Goal: Communication & Community: Answer question/provide support

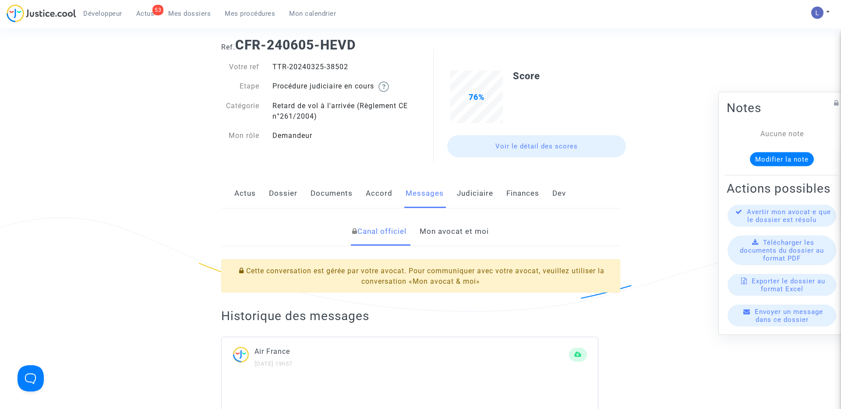
scroll to position [212, 0]
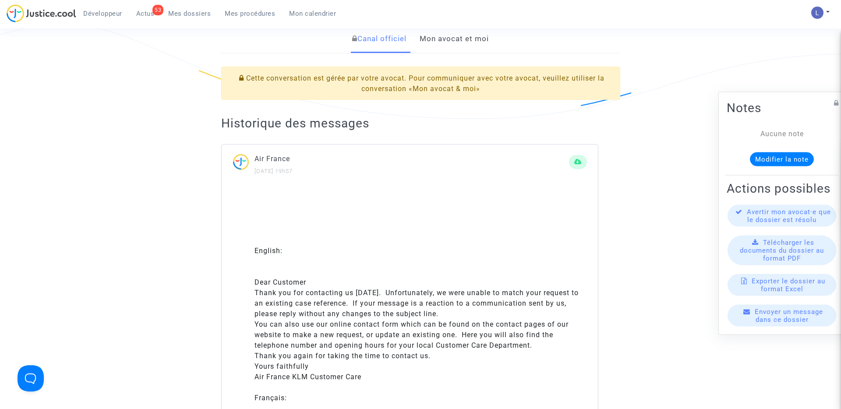
click at [457, 41] on link "Mon avocat et moi" at bounding box center [454, 39] width 69 height 29
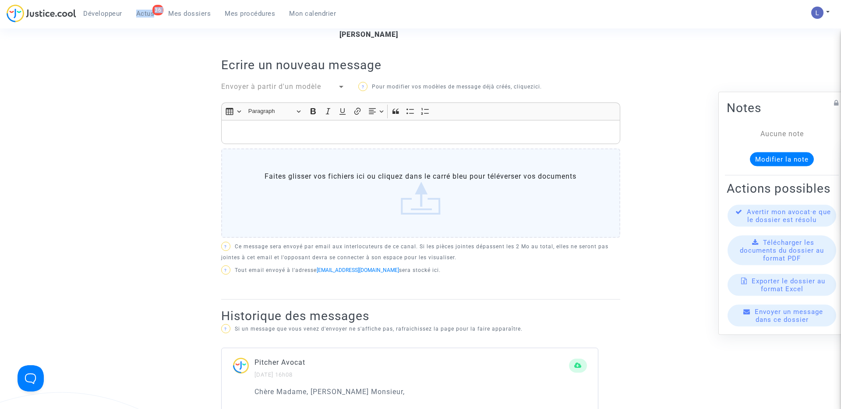
scroll to position [131, 0]
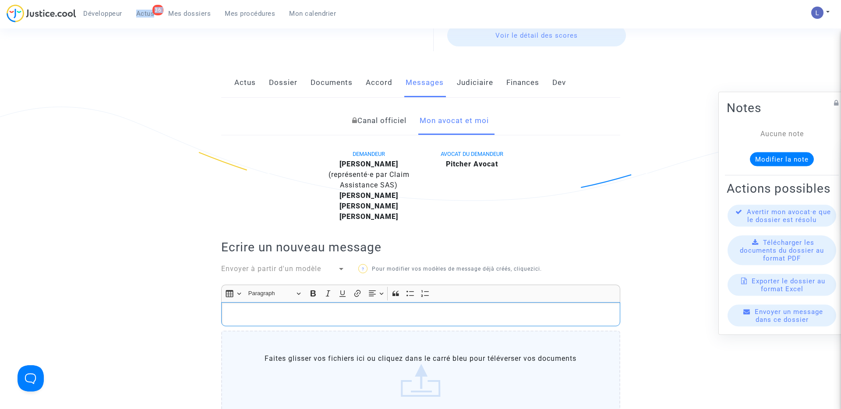
click at [292, 314] on p "Rich Text Editor, main" at bounding box center [421, 314] width 390 height 11
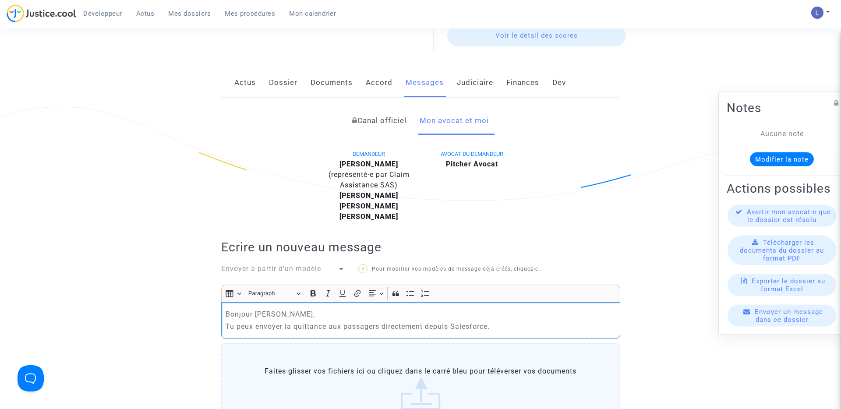
scroll to position [0, 0]
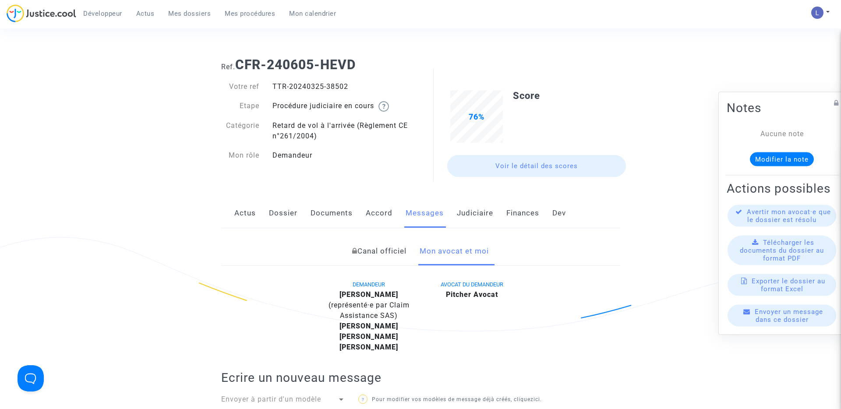
click at [340, 87] on div "TTR-20240325-38502" at bounding box center [343, 86] width 155 height 11
copy div "38502"
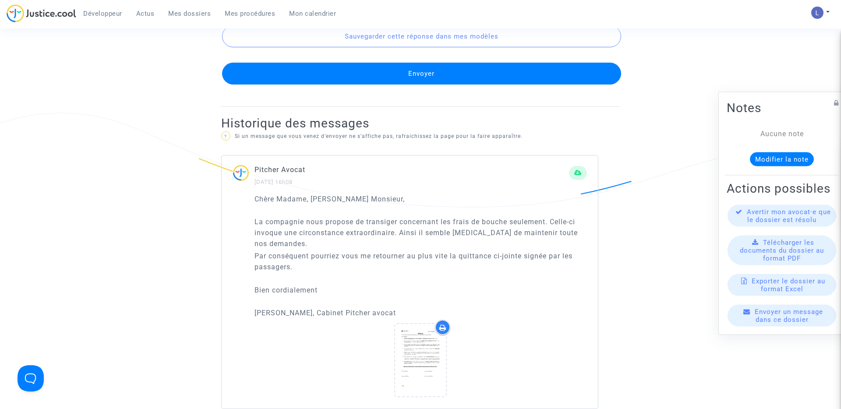
scroll to position [254, 0]
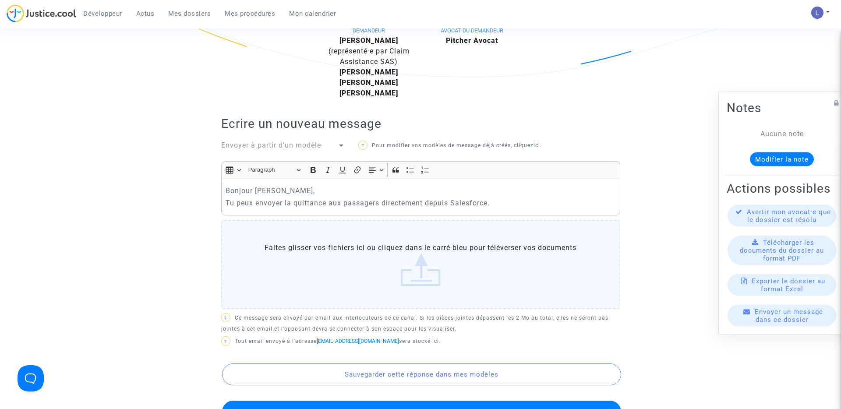
click at [506, 201] on p "Tu peux envoyer la quittance aux passagers directement depuis Salesforce." at bounding box center [421, 203] width 390 height 11
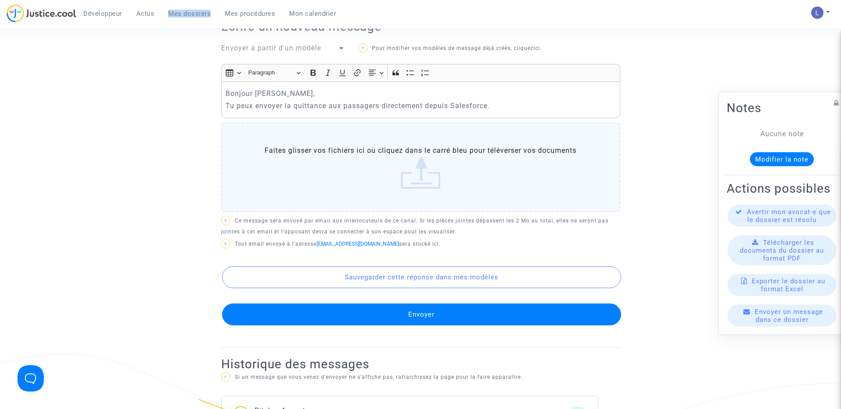
scroll to position [350, 0]
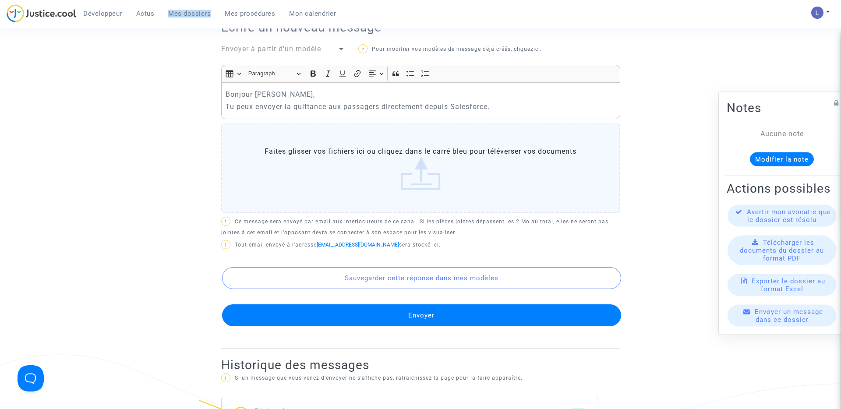
click at [516, 110] on p "Tu peux envoyer la quittance aux passagers directement depuis Salesforce." at bounding box center [421, 106] width 390 height 11
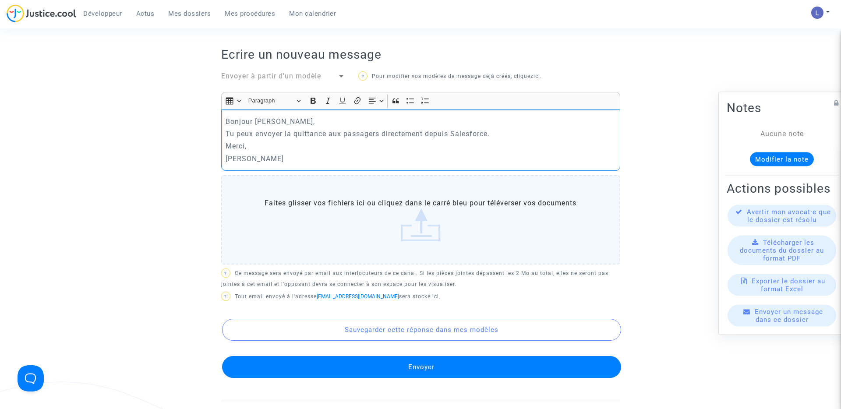
scroll to position [335, 0]
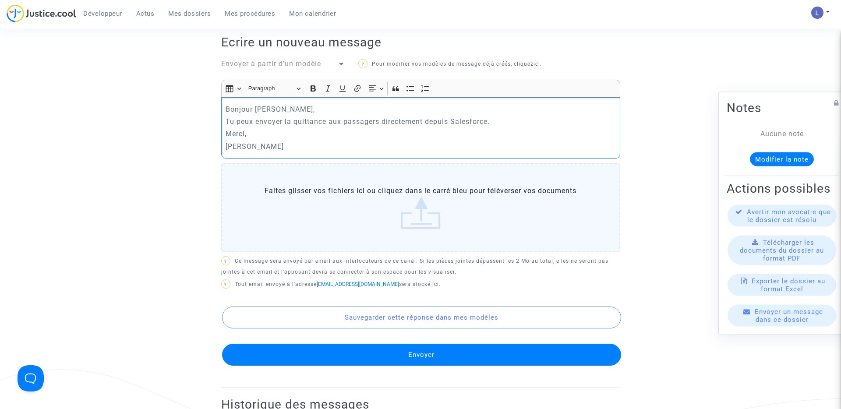
click at [423, 354] on button "Envoyer" at bounding box center [421, 355] width 399 height 22
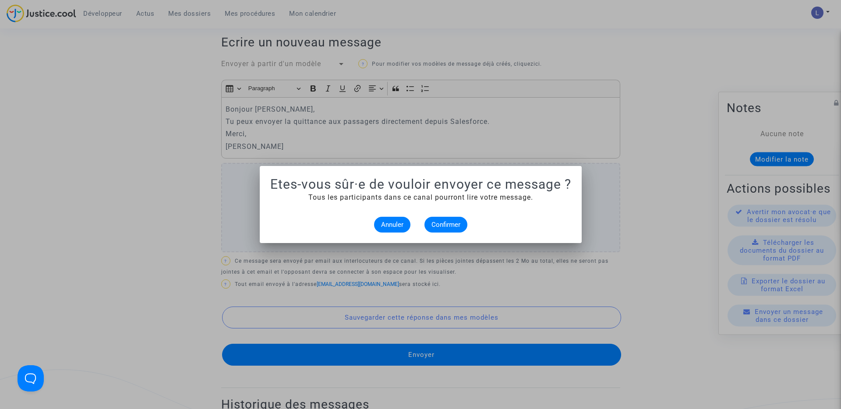
scroll to position [0, 0]
click at [447, 226] on span "Confirmer" at bounding box center [445, 225] width 29 height 8
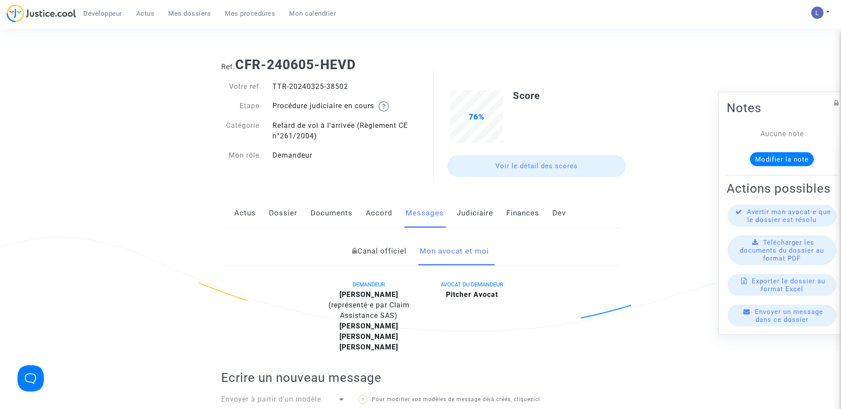
click at [191, 19] on link "Mes dossiers" at bounding box center [189, 13] width 56 height 13
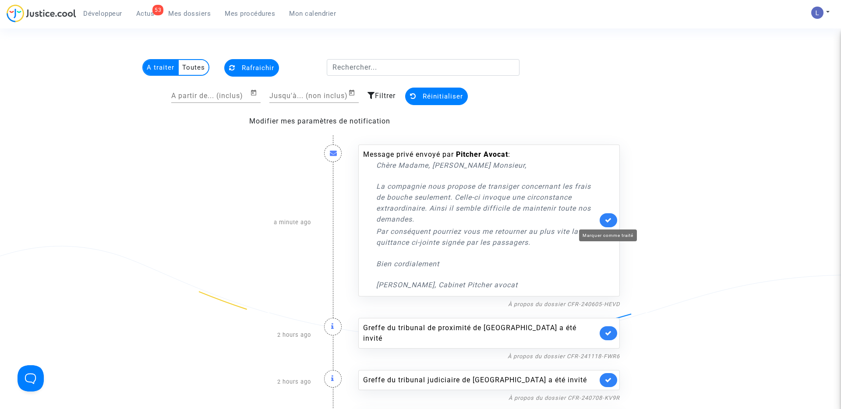
click at [610, 218] on icon at bounding box center [608, 220] width 7 height 7
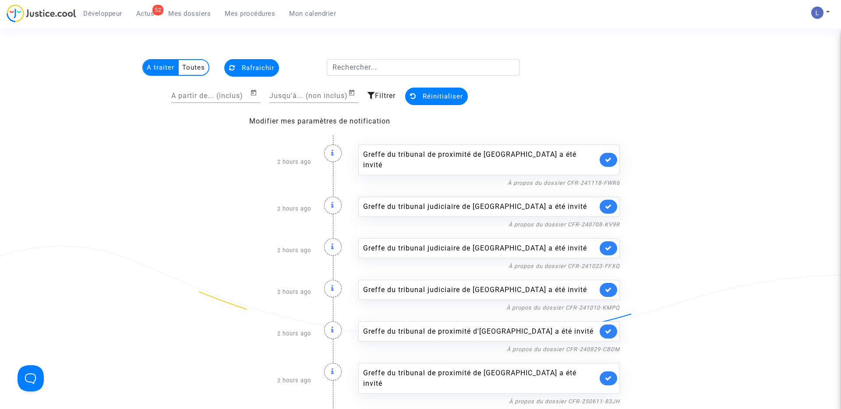
click at [612, 154] on link at bounding box center [609, 160] width 18 height 14
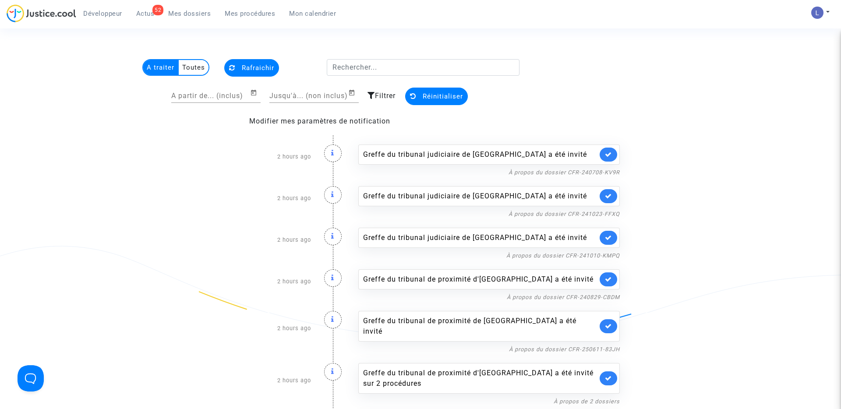
click at [612, 154] on link at bounding box center [609, 155] width 18 height 14
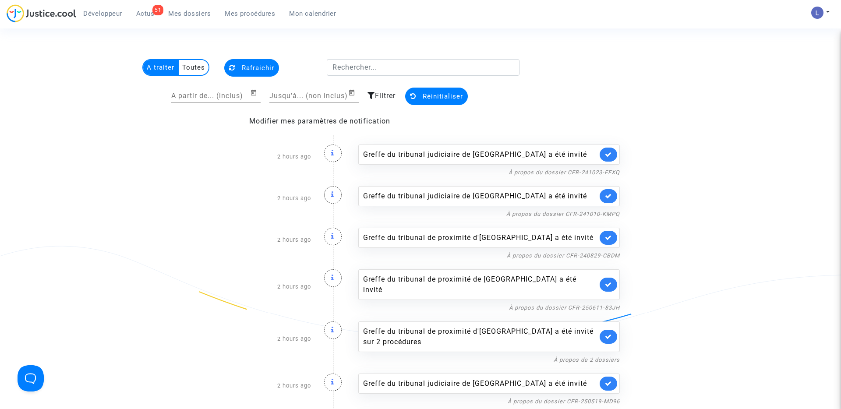
click at [612, 154] on link at bounding box center [609, 155] width 18 height 14
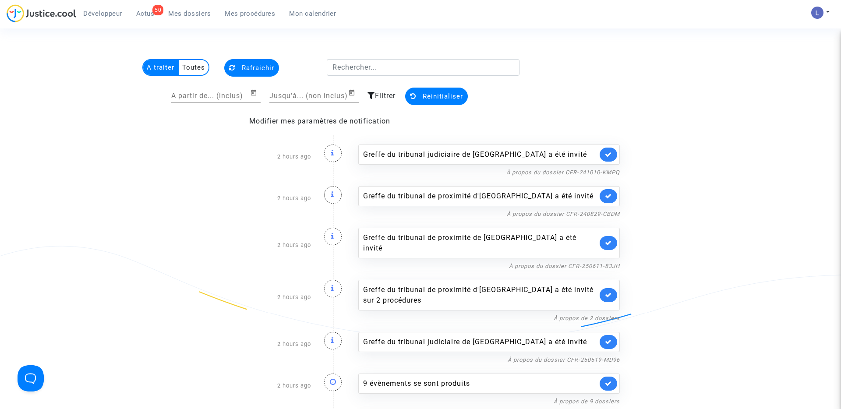
click at [612, 154] on link at bounding box center [609, 155] width 18 height 14
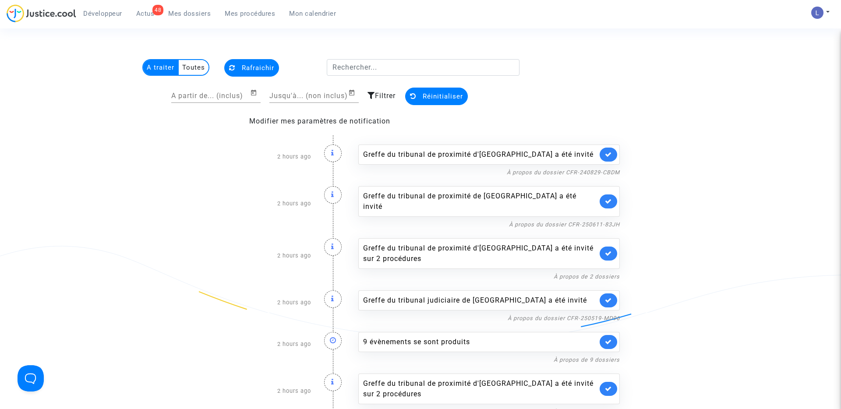
click at [612, 154] on link at bounding box center [609, 155] width 18 height 14
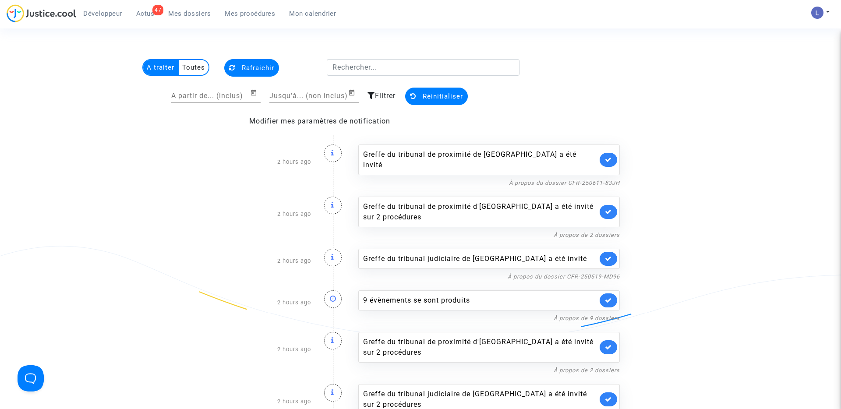
click at [612, 154] on link at bounding box center [609, 160] width 18 height 14
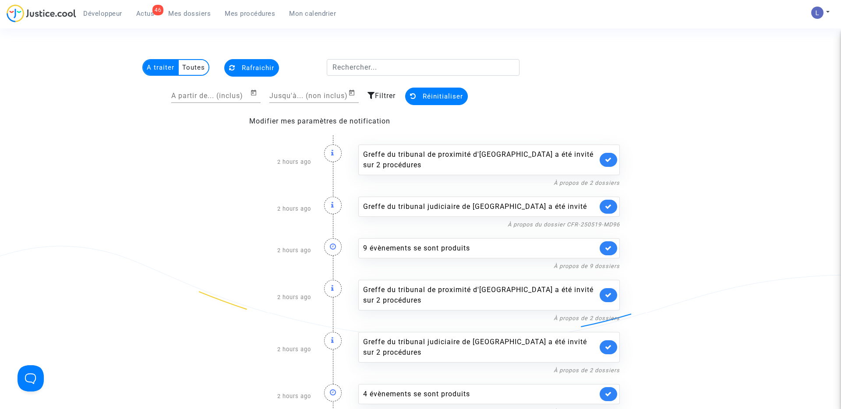
click at [612, 154] on link at bounding box center [609, 160] width 18 height 14
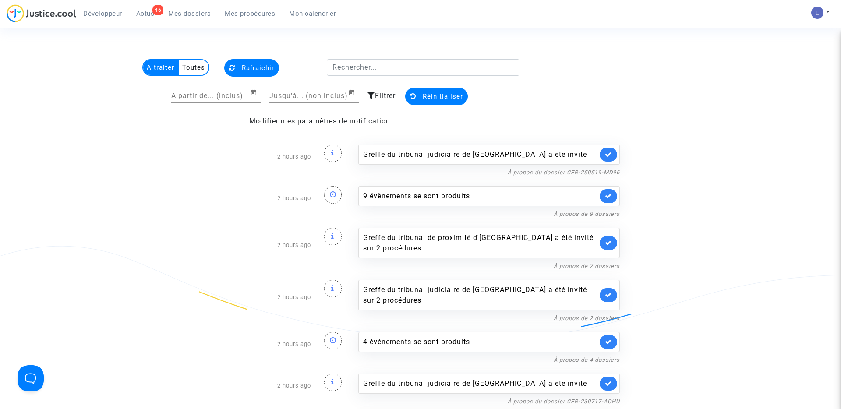
click at [612, 154] on link at bounding box center [609, 155] width 18 height 14
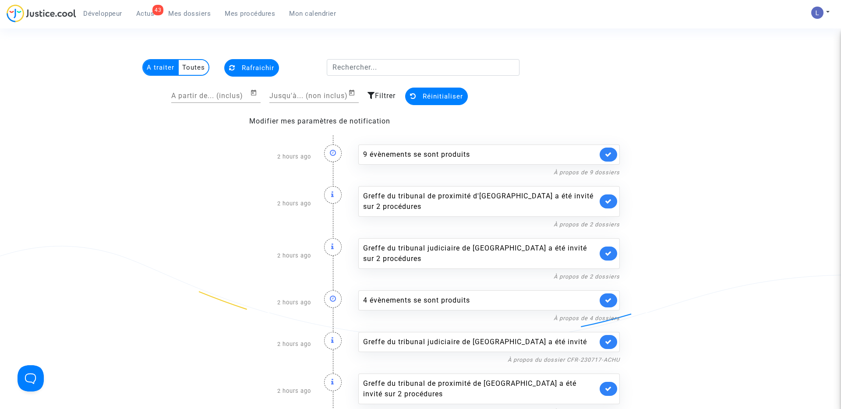
click at [612, 154] on link at bounding box center [609, 155] width 18 height 14
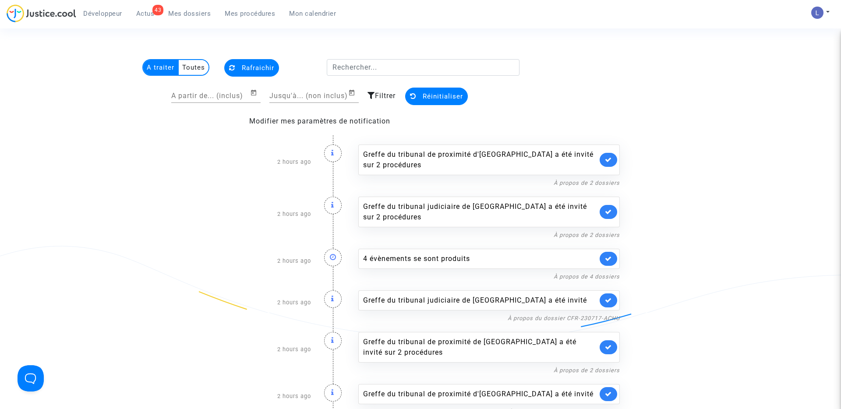
click at [612, 154] on link at bounding box center [609, 160] width 18 height 14
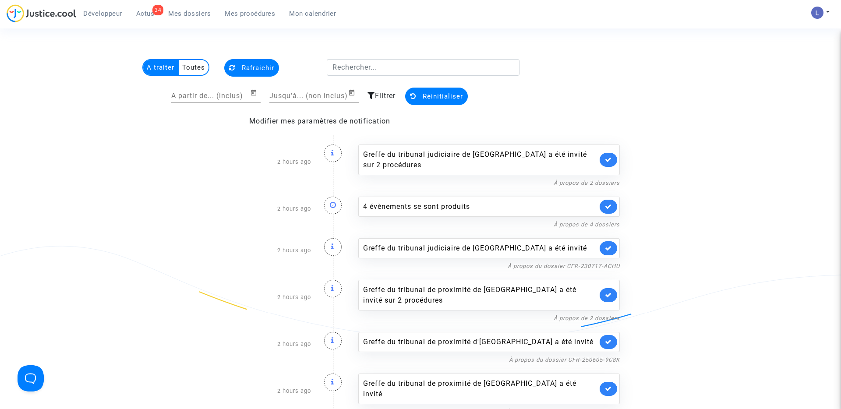
click at [612, 154] on link at bounding box center [609, 160] width 18 height 14
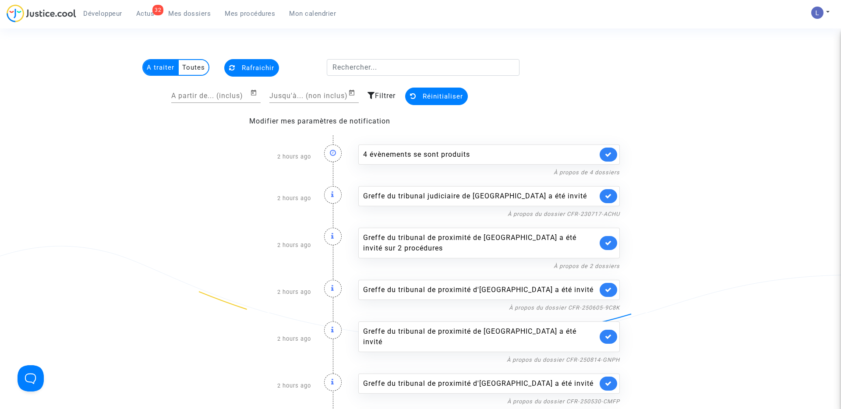
click at [612, 154] on link at bounding box center [609, 155] width 18 height 14
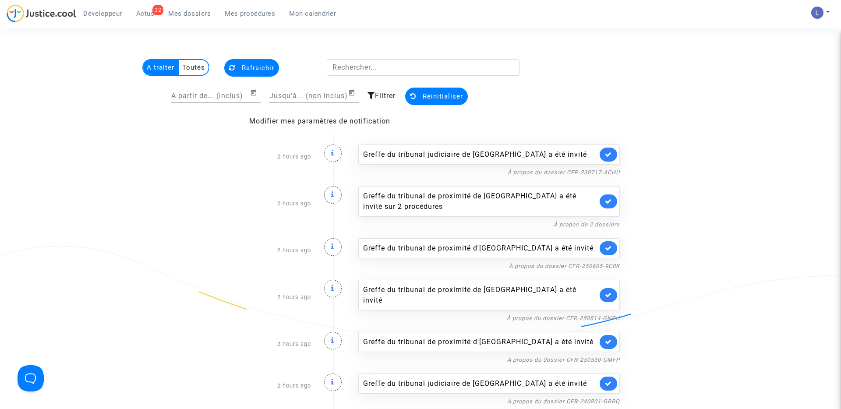
click at [612, 154] on link at bounding box center [609, 155] width 18 height 14
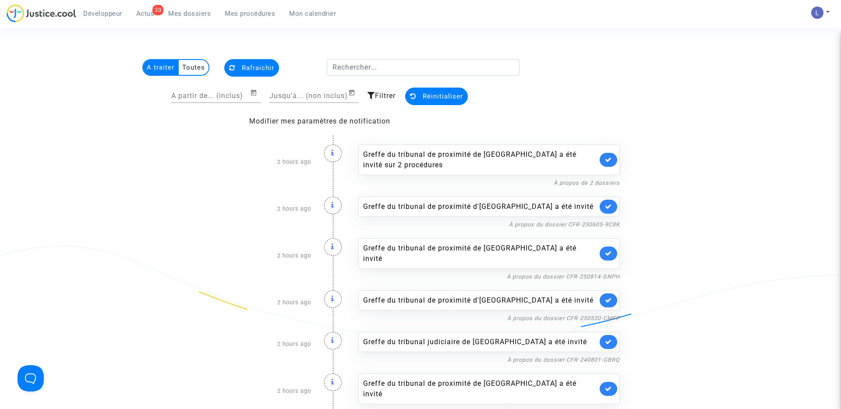
click at [612, 154] on link at bounding box center [609, 160] width 18 height 14
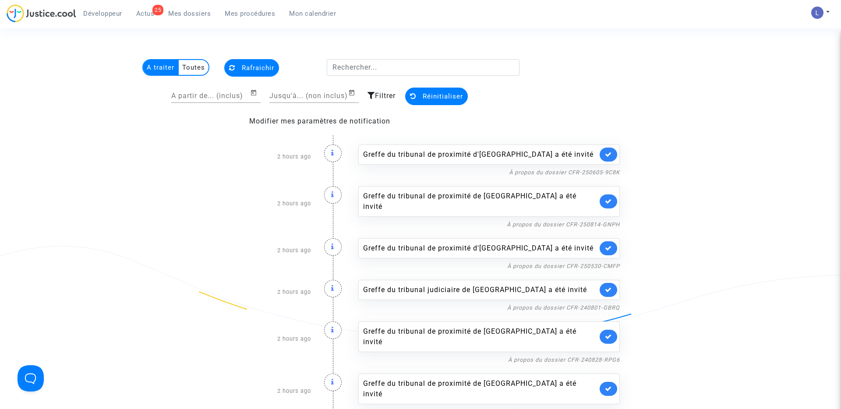
click at [612, 154] on link at bounding box center [609, 155] width 18 height 14
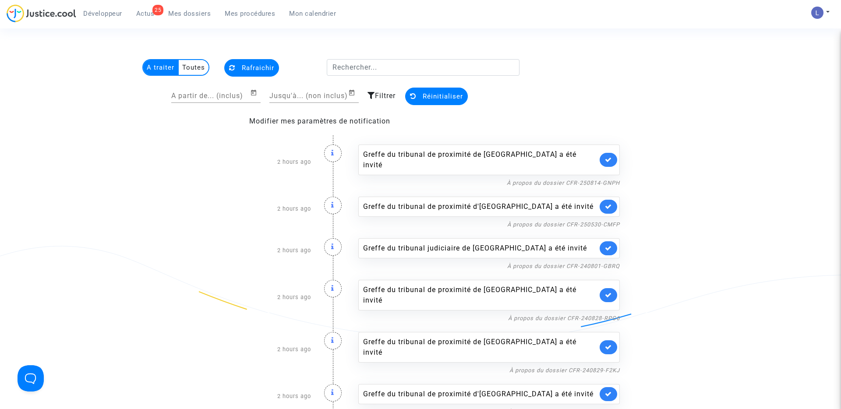
click at [612, 154] on link at bounding box center [609, 160] width 18 height 14
click at [612, 200] on link at bounding box center [609, 207] width 18 height 14
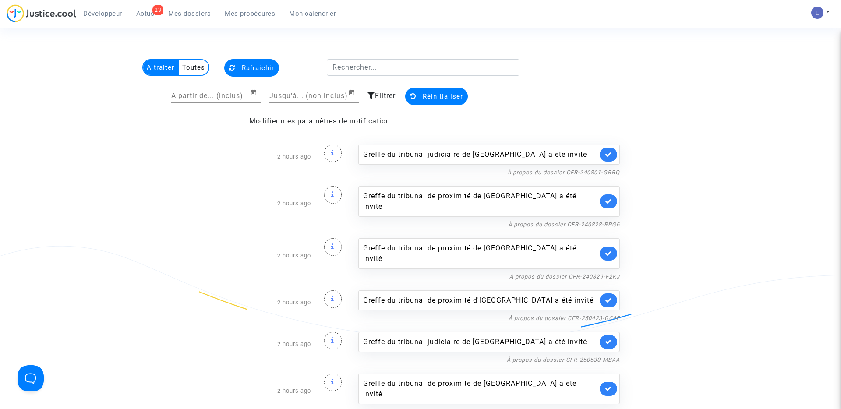
click at [612, 154] on link at bounding box center [609, 155] width 18 height 14
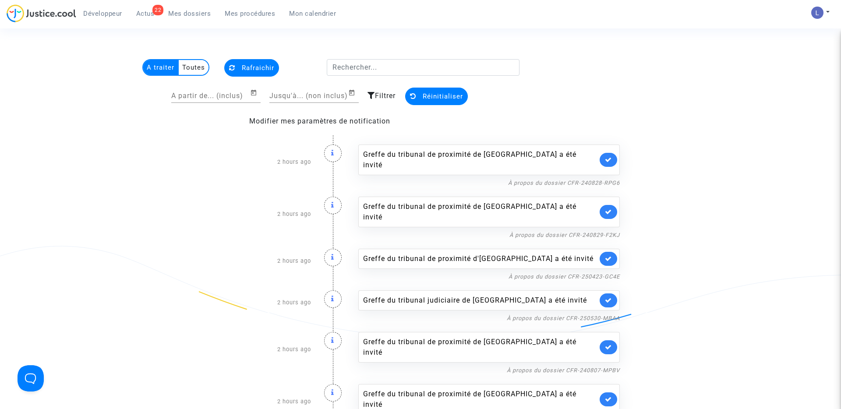
click at [612, 154] on link at bounding box center [609, 160] width 18 height 14
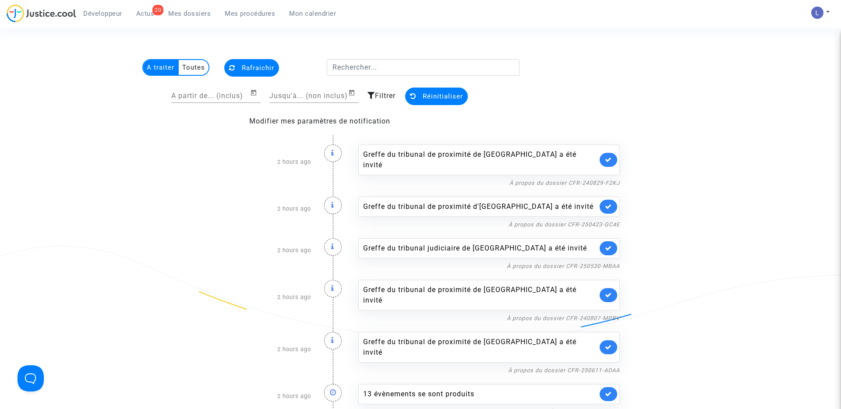
click at [612, 154] on link at bounding box center [609, 160] width 18 height 14
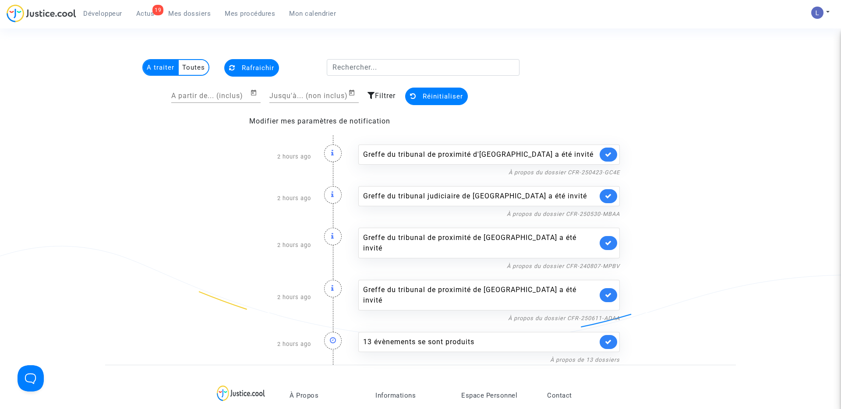
click at [612, 154] on link at bounding box center [609, 155] width 18 height 14
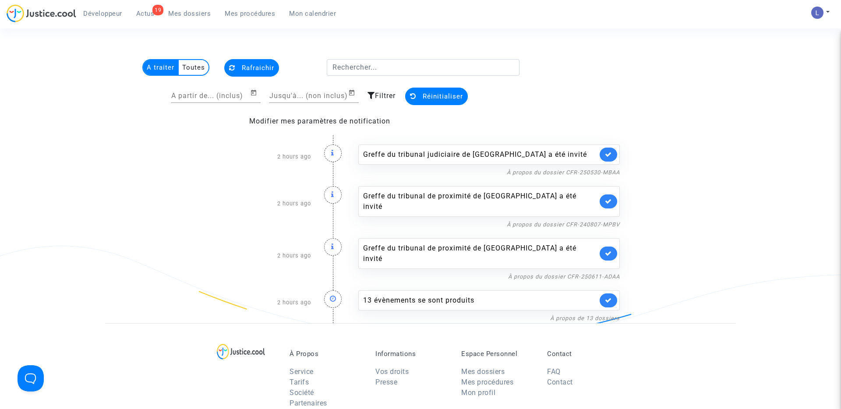
click at [612, 154] on link at bounding box center [609, 155] width 18 height 14
click at [612, 194] on link at bounding box center [609, 201] width 18 height 14
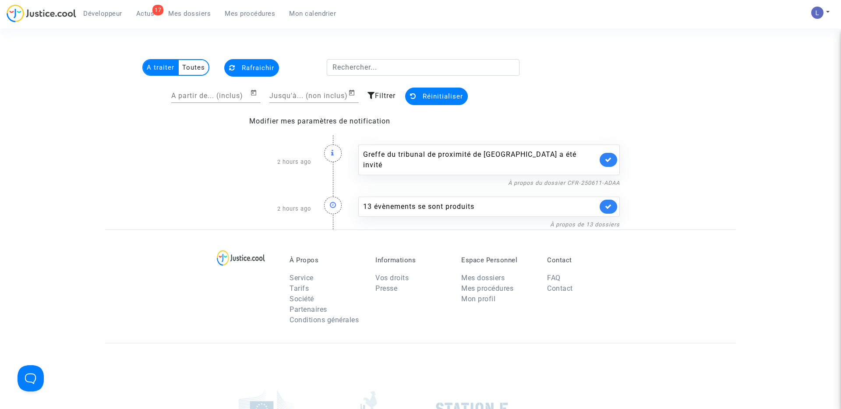
click at [612, 154] on link at bounding box center [609, 160] width 18 height 14
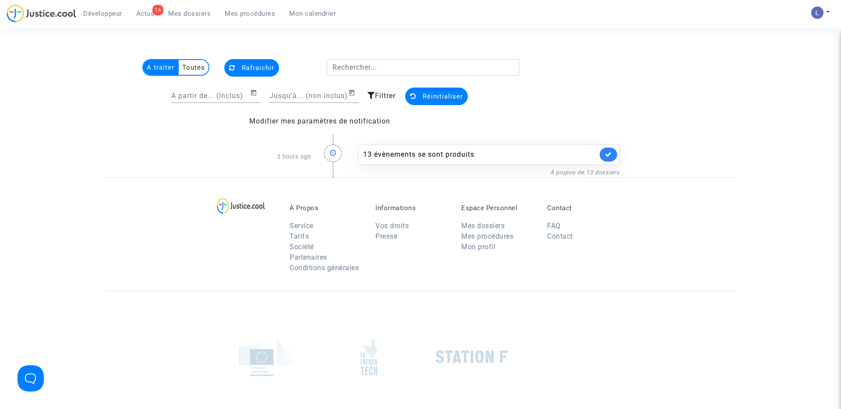
click at [612, 154] on link at bounding box center [609, 155] width 18 height 14
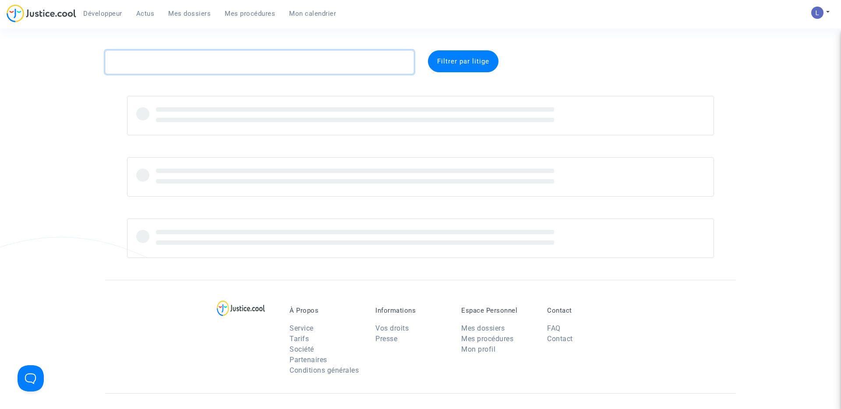
click at [176, 62] on textarea at bounding box center [259, 62] width 309 height 24
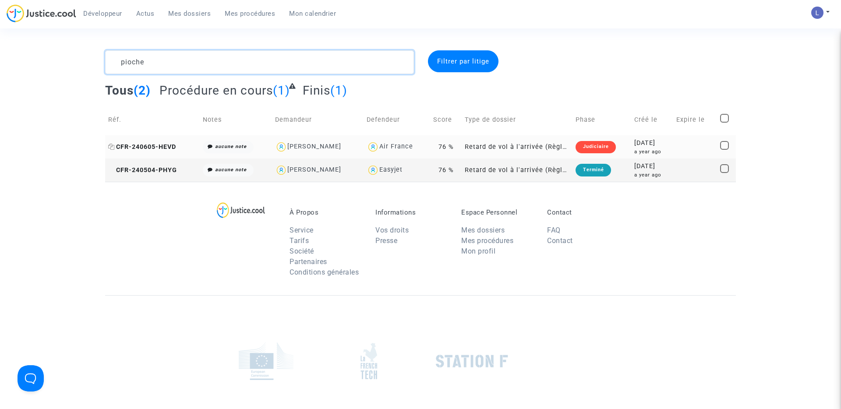
type textarea "pioche"
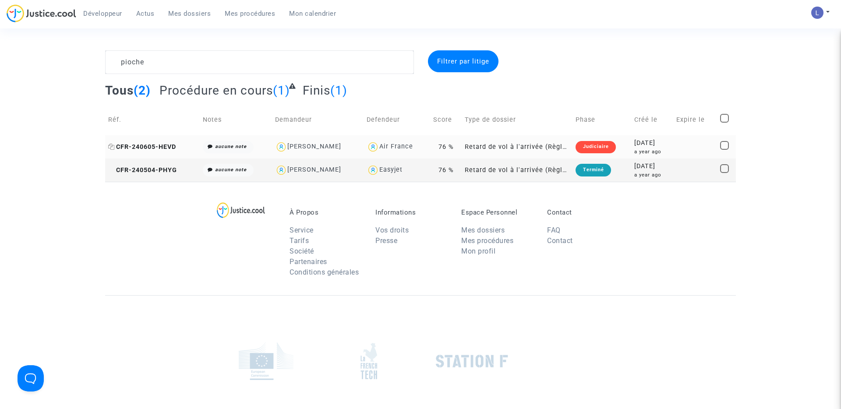
click at [150, 146] on span "CFR-240605-HEVD" at bounding box center [142, 146] width 68 height 7
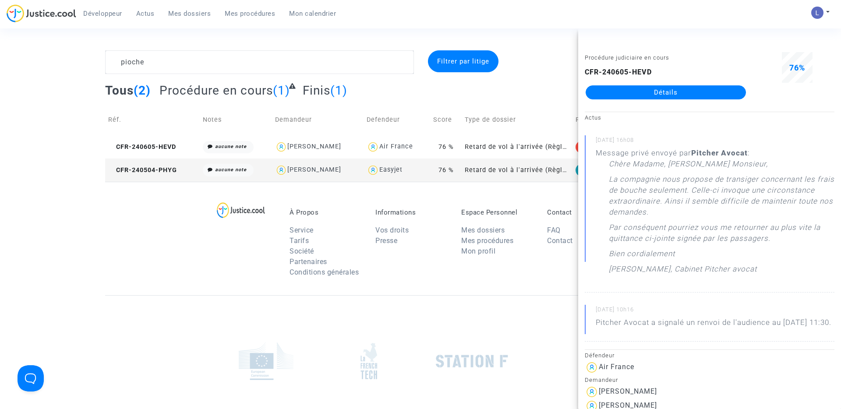
click at [639, 99] on link "Détails" at bounding box center [666, 92] width 160 height 14
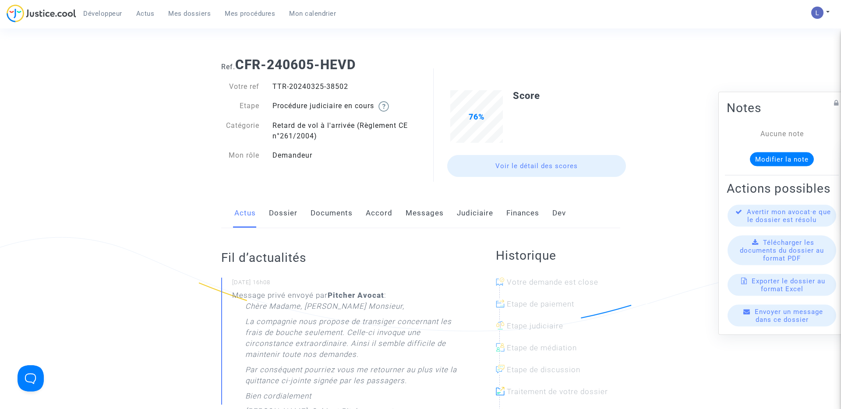
click at [476, 220] on link "Judiciaire" at bounding box center [475, 213] width 36 height 29
